Goal: Task Accomplishment & Management: Complete application form

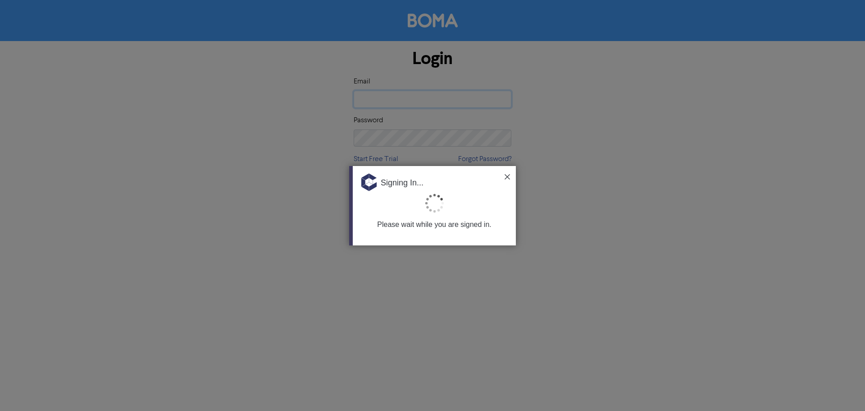
type input "[EMAIL_ADDRESS][DOMAIN_NAME]"
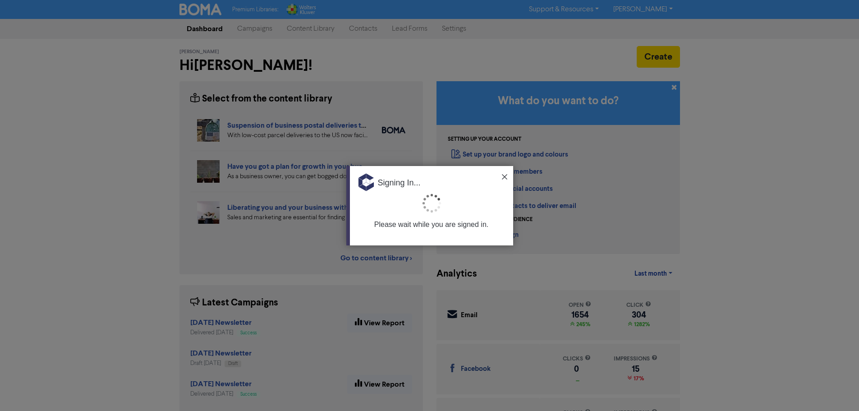
click at [506, 177] on img at bounding box center [504, 176] width 5 height 5
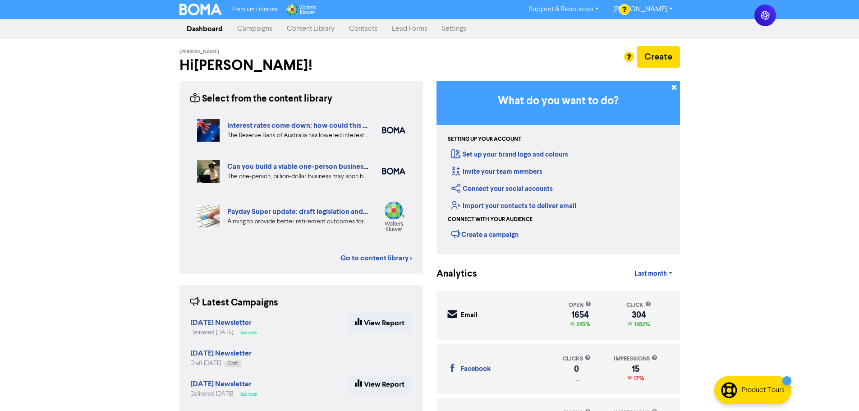
click at [345, 28] on link "Contacts" at bounding box center [363, 29] width 43 height 18
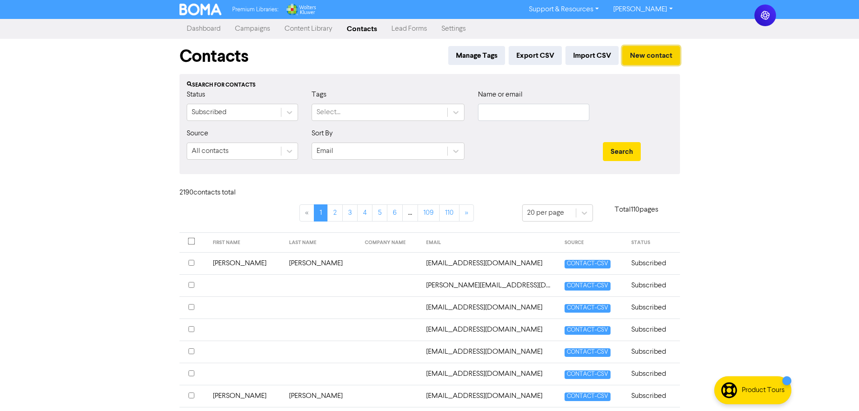
click at [647, 60] on button "New contact" at bounding box center [651, 55] width 58 height 19
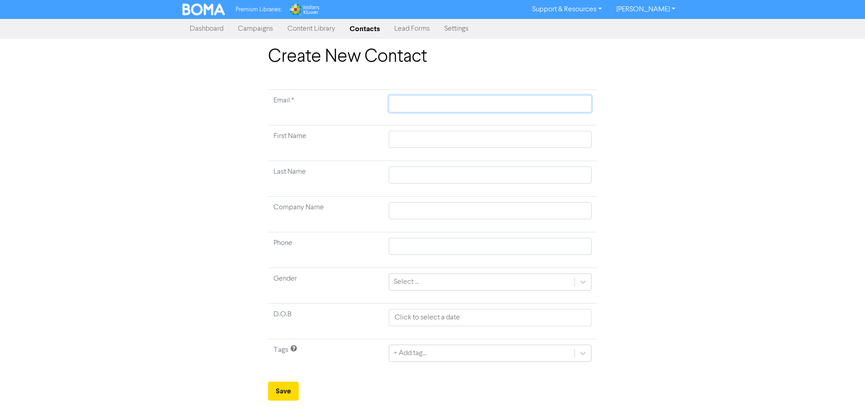
click at [435, 108] on input "text" at bounding box center [490, 103] width 203 height 17
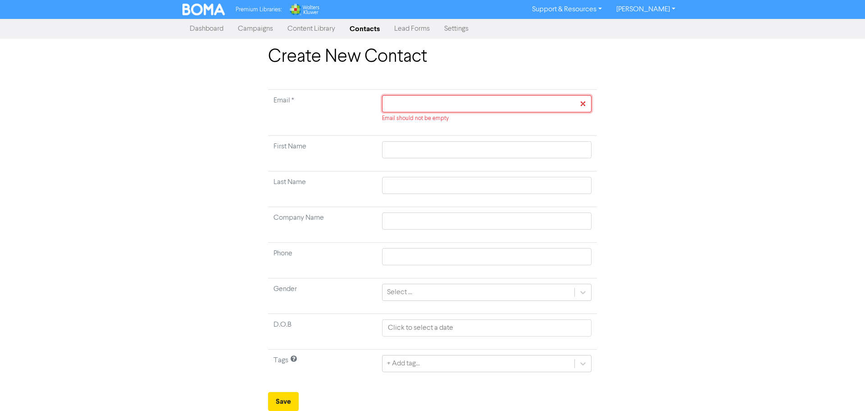
paste input "ContentCollab Team <[EMAIL_ADDRESS][DOMAIN_NAME]>"
type input "ContentCollab Team <[EMAIL_ADDRESS][DOMAIN_NAME]>"
click at [456, 105] on input "ContentCollab Team <[EMAIL_ADDRESS][DOMAIN_NAME]>" at bounding box center [487, 103] width 210 height 17
type input "ContentCollab Team [EMAIL_ADDRESS][DOMAIN_NAME]>"
type input "ContentCollab [EMAIL_ADDRESS][DOMAIN_NAME]>"
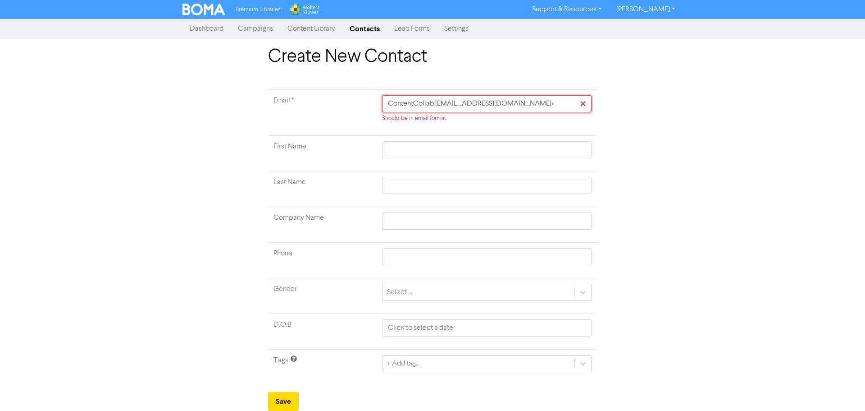
type input "ContentCollab [EMAIL_ADDRESS][DOMAIN_NAME]>"
type input "[EMAIL_ADDRESS][DOMAIN_NAME]>"
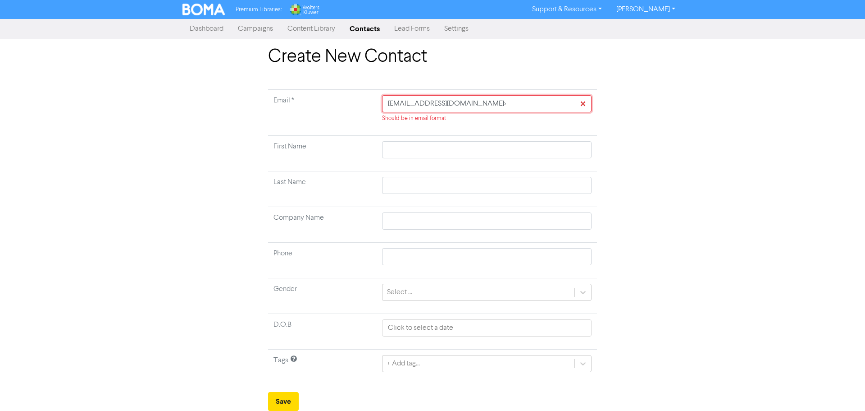
type input "[EMAIL_ADDRESS][DOMAIN_NAME]>"
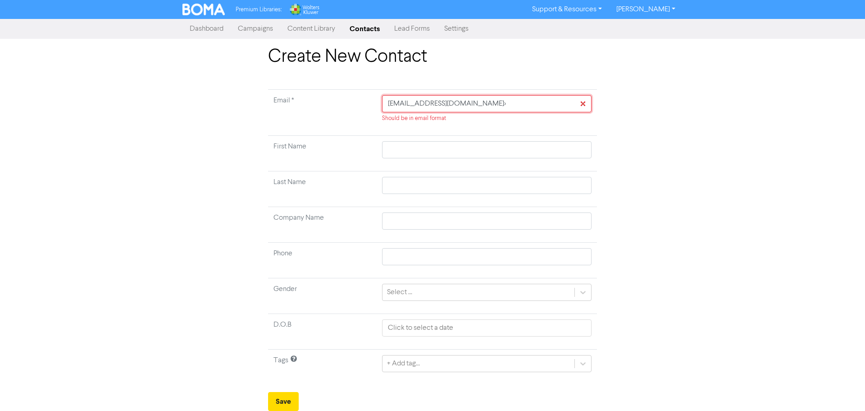
type input "[EMAIL_ADDRESS][DOMAIN_NAME]>"
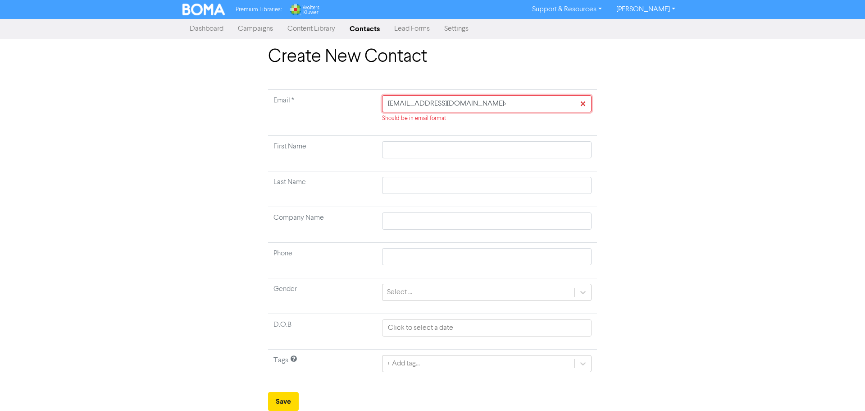
type input "[EMAIL_ADDRESS][DOMAIN_NAME]>"
click at [533, 101] on input "[EMAIL_ADDRESS][DOMAIN_NAME]>" at bounding box center [487, 103] width 210 height 17
type input "[EMAIL_ADDRESS][DOMAIN_NAME]"
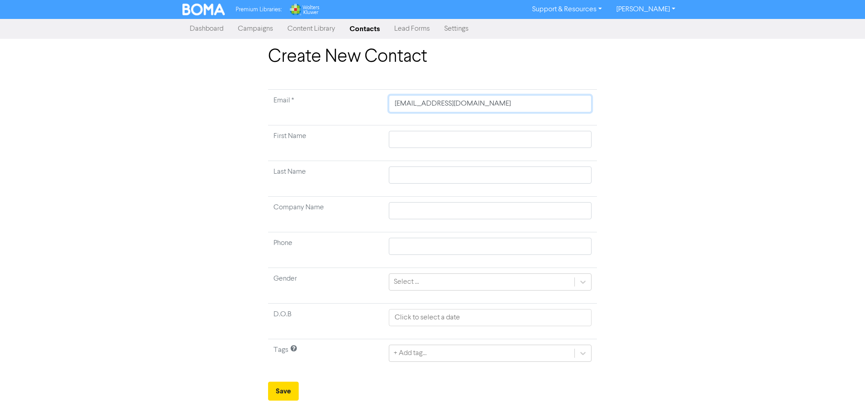
type input "[EMAIL_ADDRESS][DOMAIN_NAME]"
click at [472, 134] on input "text" at bounding box center [490, 139] width 203 height 17
type input "C"
type input "Co"
type input "Con"
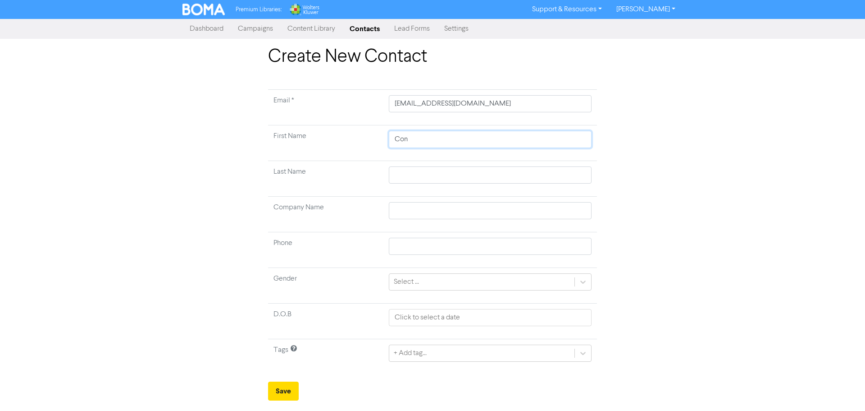
type input "Cont"
type input "[PERSON_NAME]"
type input "Conten"
type input "Content"
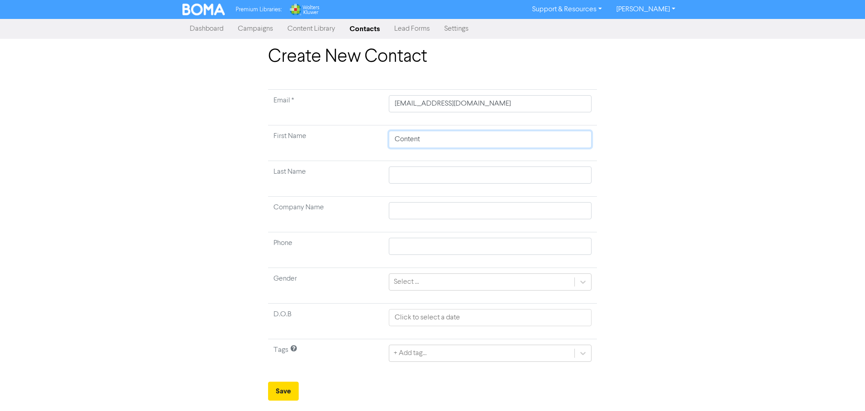
type input "Content V"
type input "Content Vo"
type input "Content V"
type input "Content"
type input "Content C"
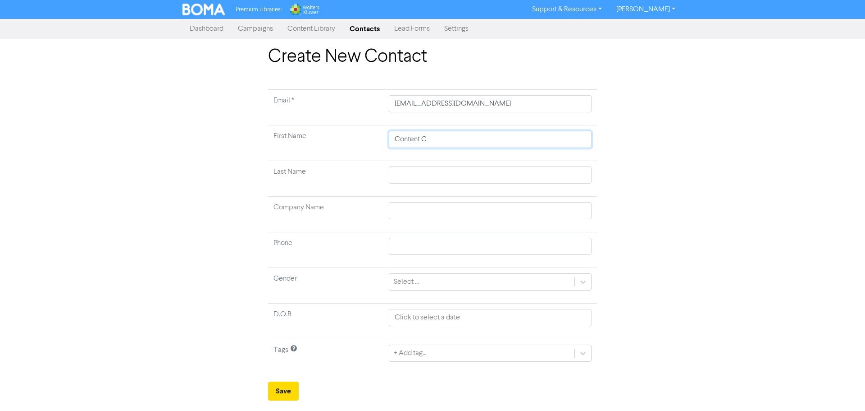
type input "Content Co"
type input "Content Col"
type input "Content Coll"
type input "Content Colla"
type input "Content Collag"
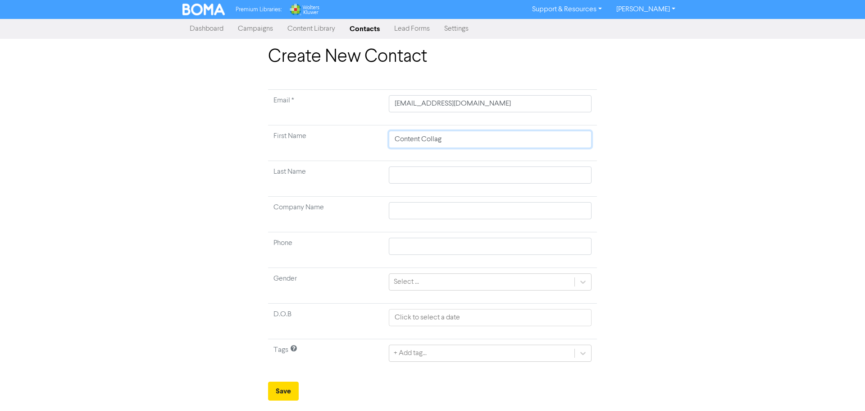
type input "Content Colla"
type input "Content Collab"
click at [669, 197] on div "Create New Contact Email * [EMAIL_ADDRESS][DOMAIN_NAME] First Name Content Coll…" at bounding box center [433, 223] width 514 height 354
click at [425, 134] on input "Content Collab" at bounding box center [490, 139] width 203 height 17
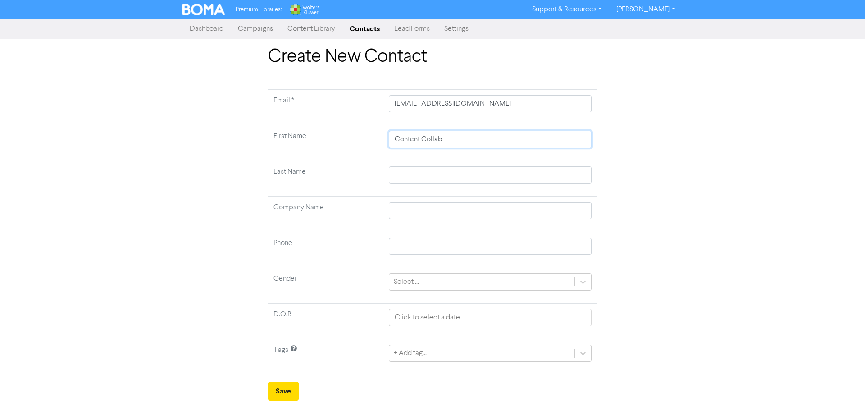
click at [425, 134] on input "Content Collab" at bounding box center [490, 139] width 203 height 17
click at [433, 142] on input "Content Collab" at bounding box center [490, 139] width 203 height 17
click at [417, 214] on input "text" at bounding box center [490, 210] width 203 height 17
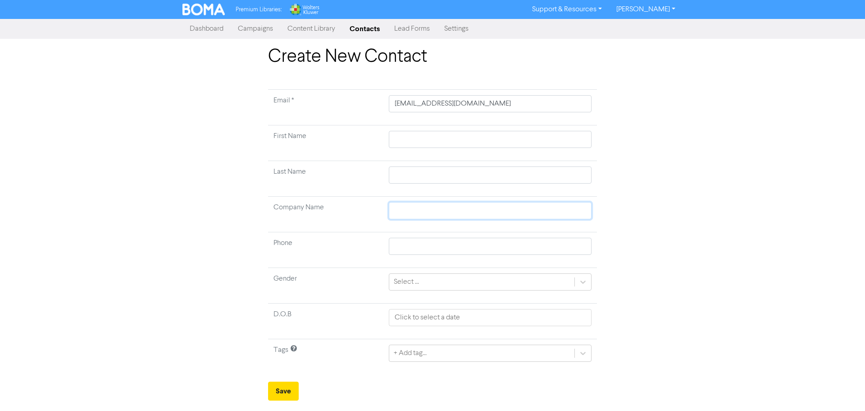
paste input "Content Collab"
type input "Content Collab"
click at [705, 172] on div "Create New Contact Email * [EMAIL_ADDRESS][DOMAIN_NAME] First Name Last Name Co…" at bounding box center [432, 223] width 865 height 354
click at [425, 289] on div "Select ..." at bounding box center [481, 282] width 185 height 16
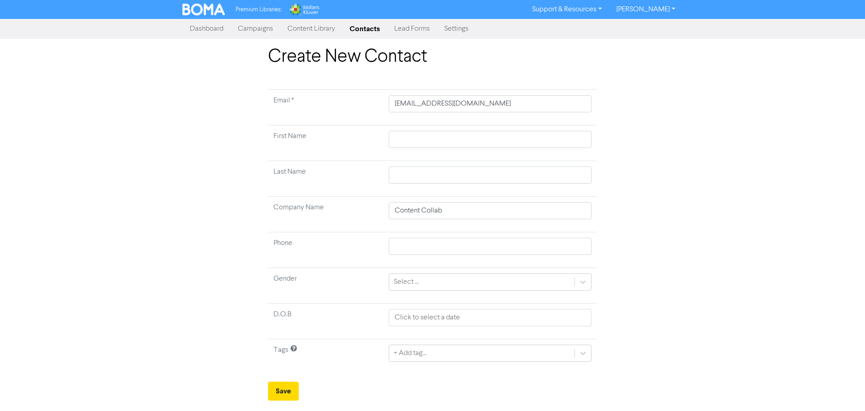
drag, startPoint x: 336, startPoint y: 281, endPoint x: 360, endPoint y: 297, distance: 28.6
click at [336, 281] on td "Gender" at bounding box center [325, 286] width 115 height 36
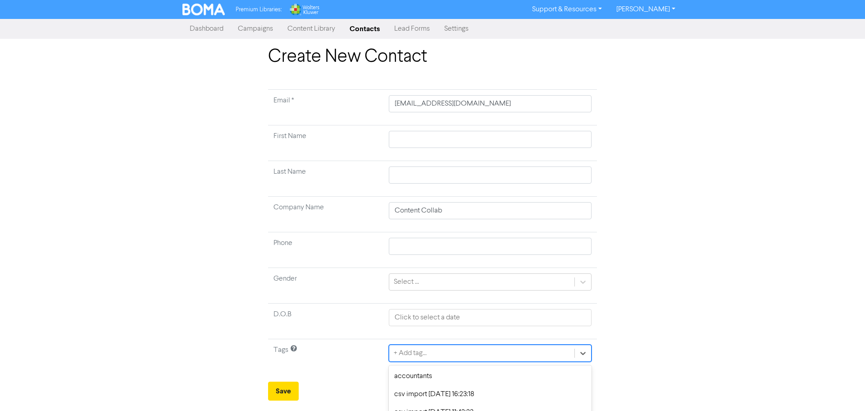
click at [405, 356] on div "option csv import [DATE] 15:34:30 focused, 5 of 15. 15 results available. Use U…" at bounding box center [490, 352] width 203 height 17
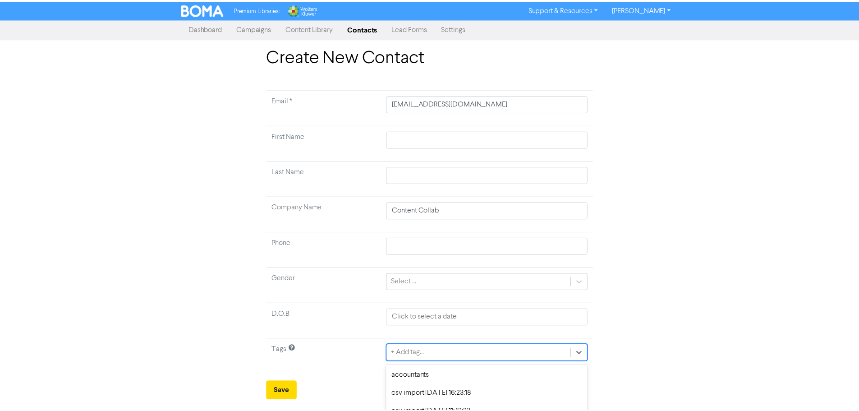
scroll to position [90, 0]
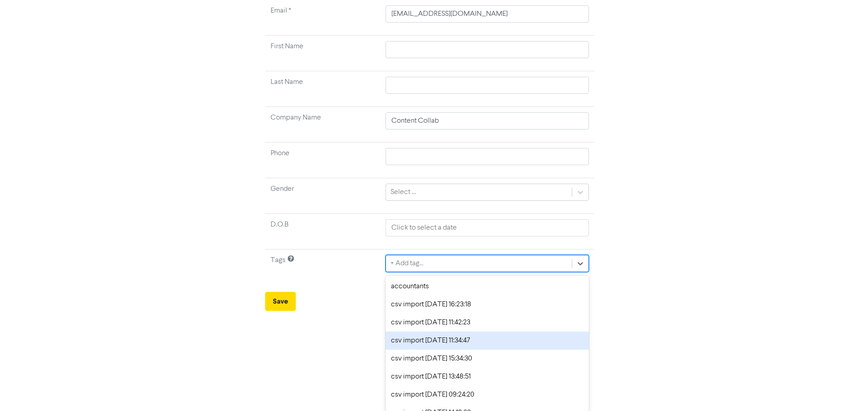
click at [309, 308] on form "Email * [EMAIL_ADDRESS][DOMAIN_NAME] First Name Last Name Company Name Content …" at bounding box center [429, 155] width 329 height 311
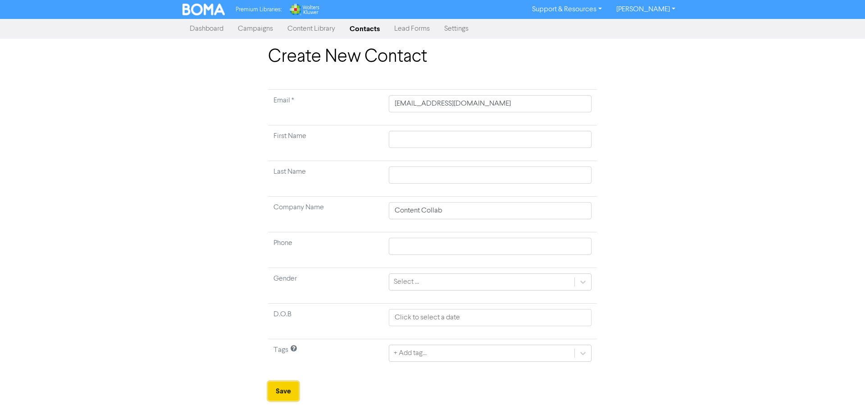
click at [283, 393] on button "Save" at bounding box center [283, 390] width 31 height 19
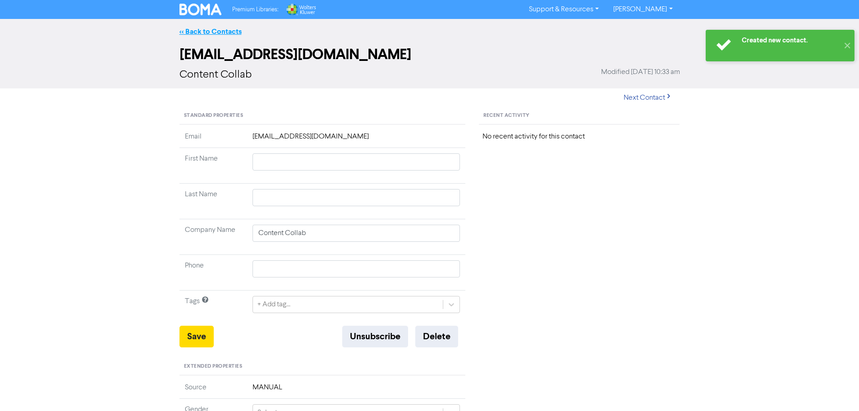
click at [208, 28] on link "<< Back to Contacts" at bounding box center [210, 31] width 62 height 9
